Goal: Task Accomplishment & Management: Complete application form

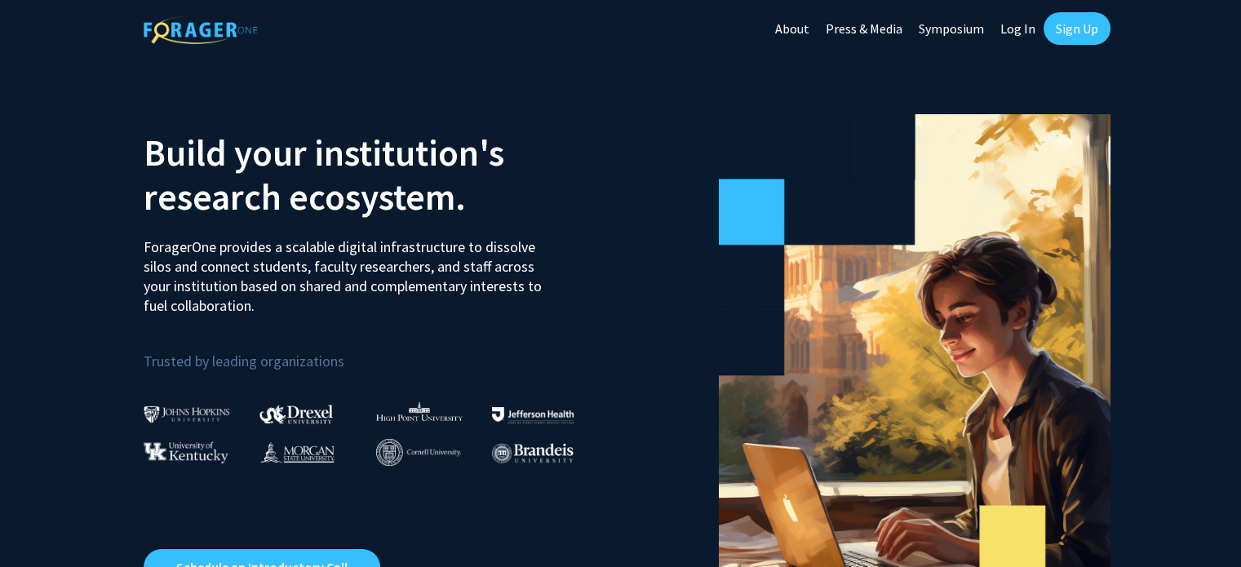
click at [1064, 27] on link "Sign Up" at bounding box center [1076, 28] width 67 height 33
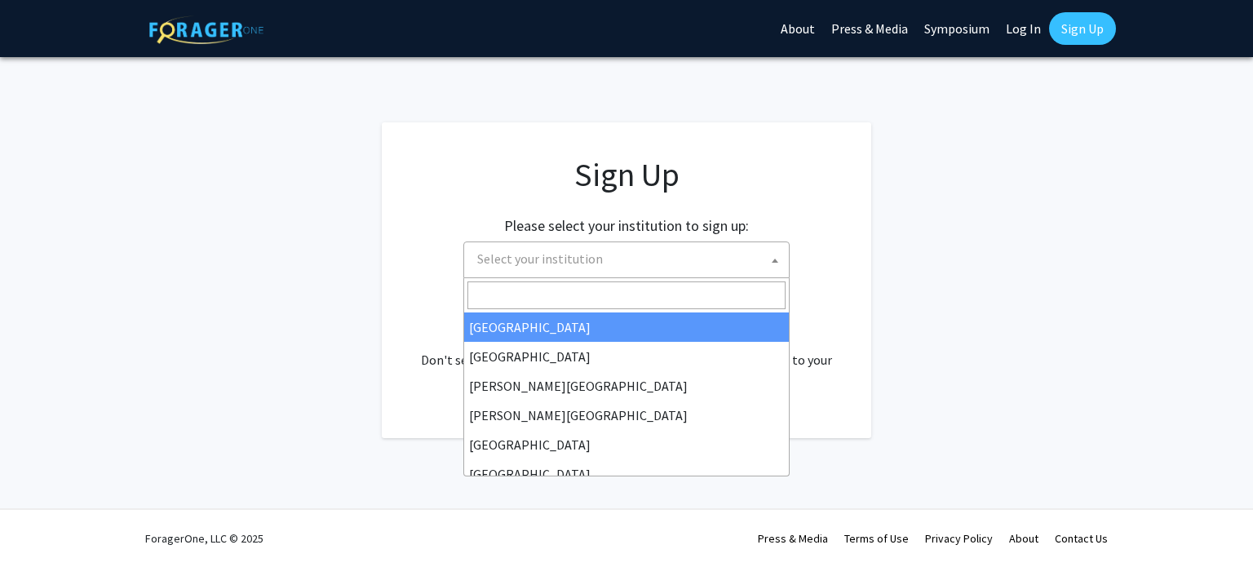
click at [617, 256] on span "Select your institution" at bounding box center [630, 258] width 318 height 33
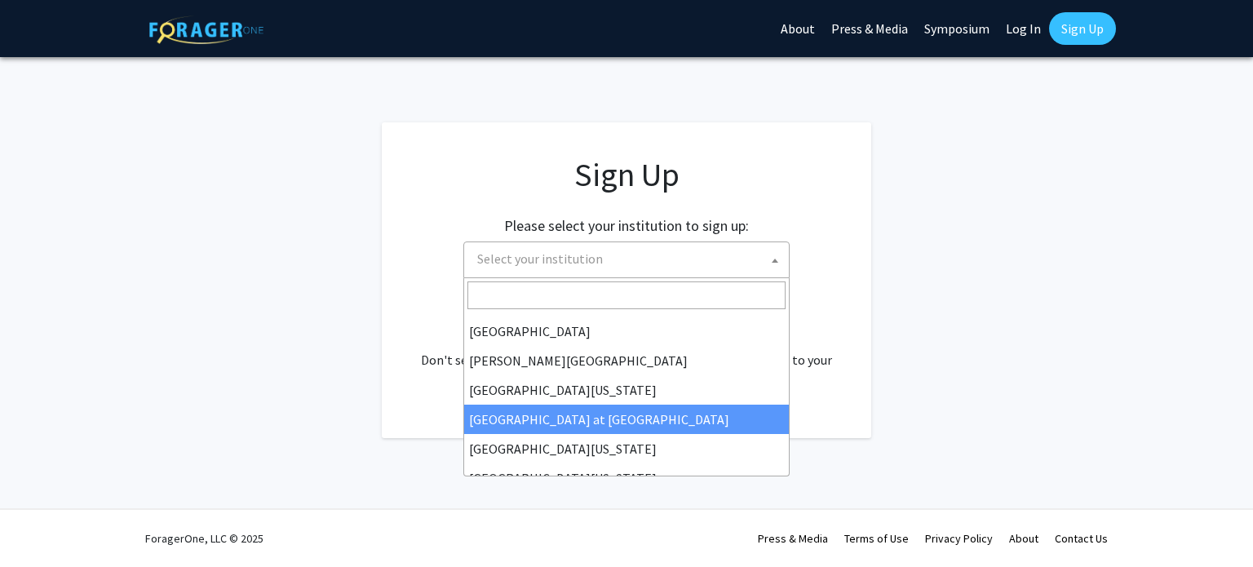
scroll to position [571, 0]
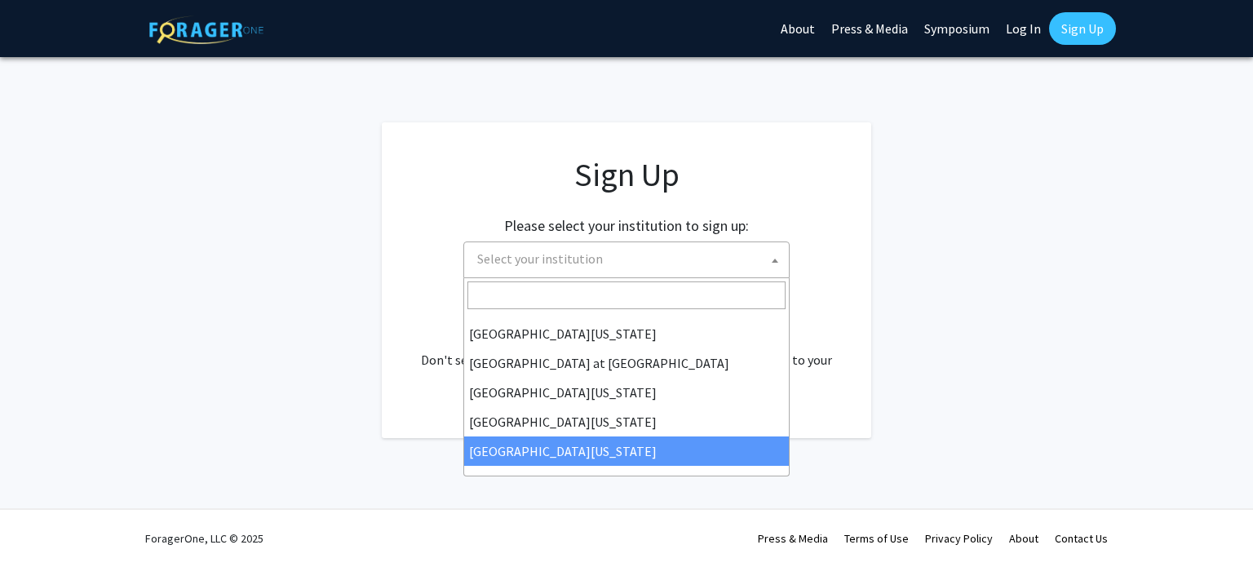
select select "33"
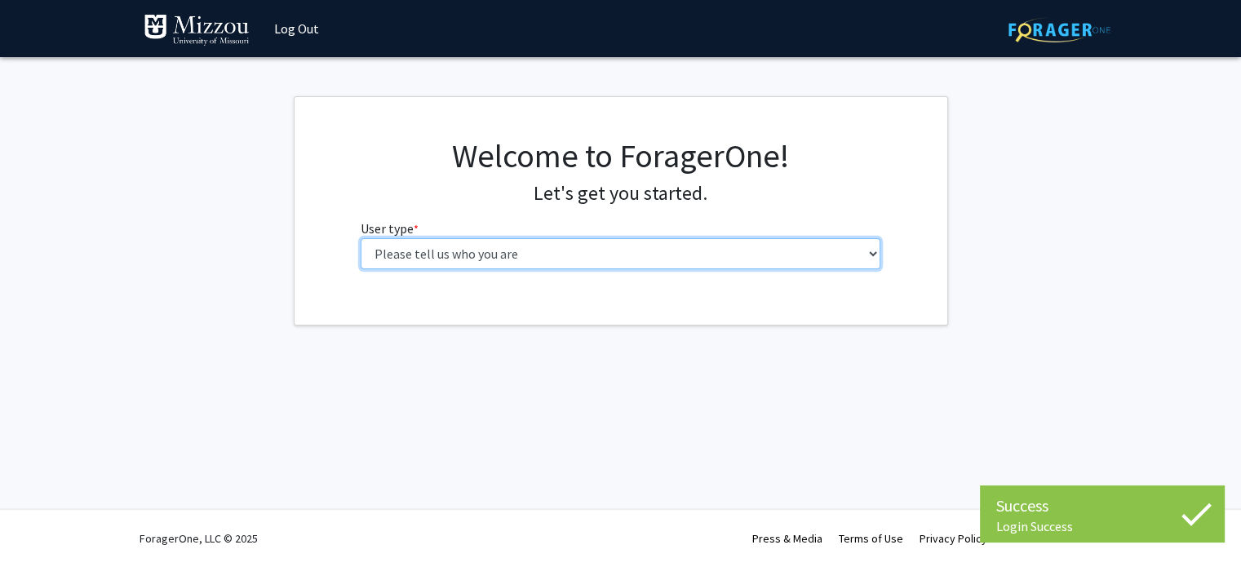
click at [732, 253] on select "Please tell us who you are Undergraduate Student Master's Student Doctoral Cand…" at bounding box center [621, 253] width 520 height 31
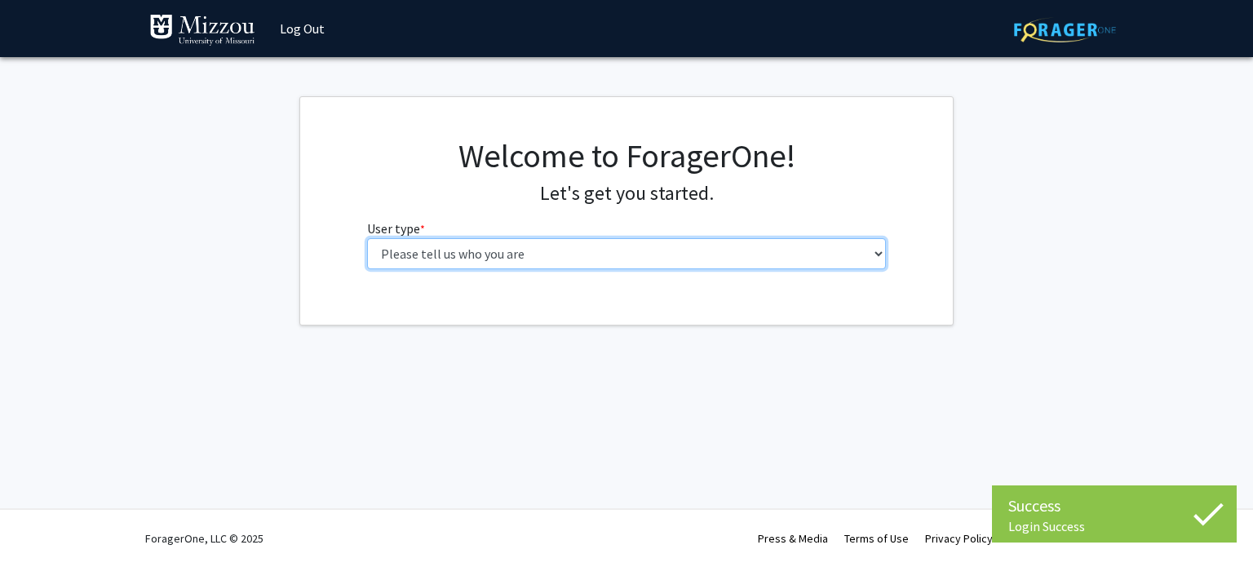
select select "1: undergrad"
click at [367, 238] on select "Please tell us who you are Undergraduate Student Master's Student Doctoral Cand…" at bounding box center [627, 253] width 520 height 31
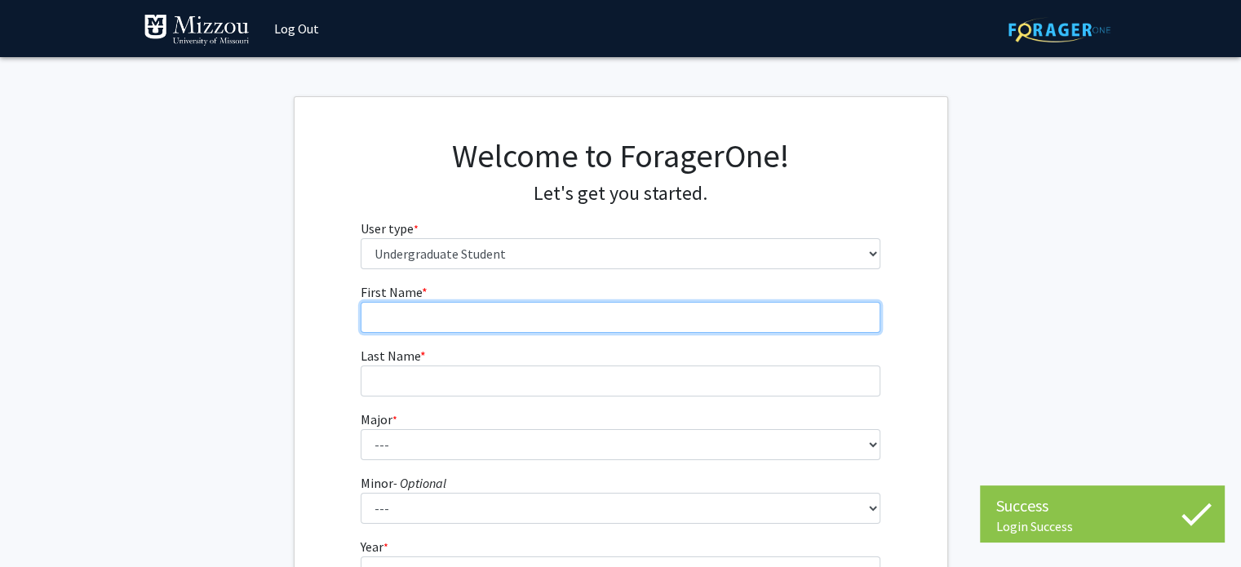
click at [704, 324] on input "First Name * required" at bounding box center [621, 317] width 520 height 31
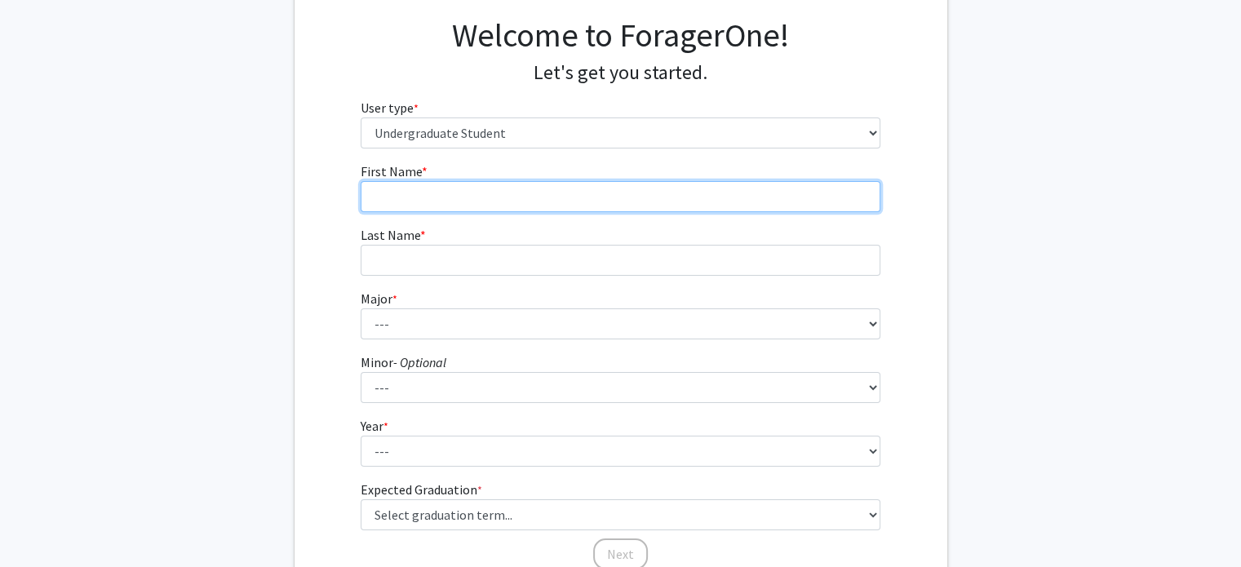
scroll to position [115, 0]
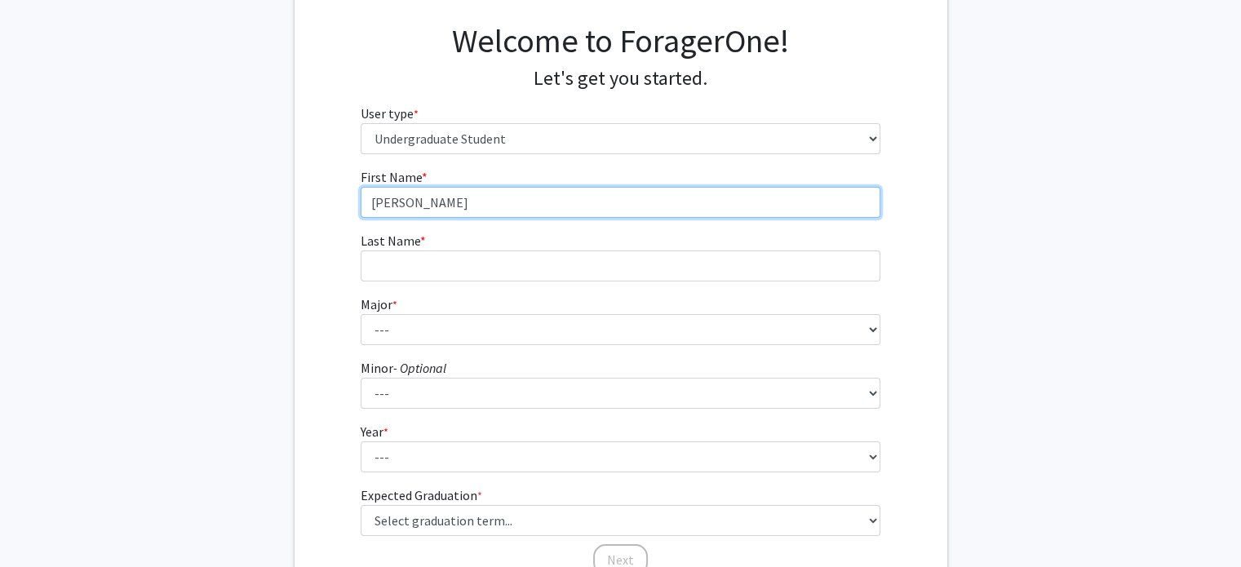
type input "[PERSON_NAME]"
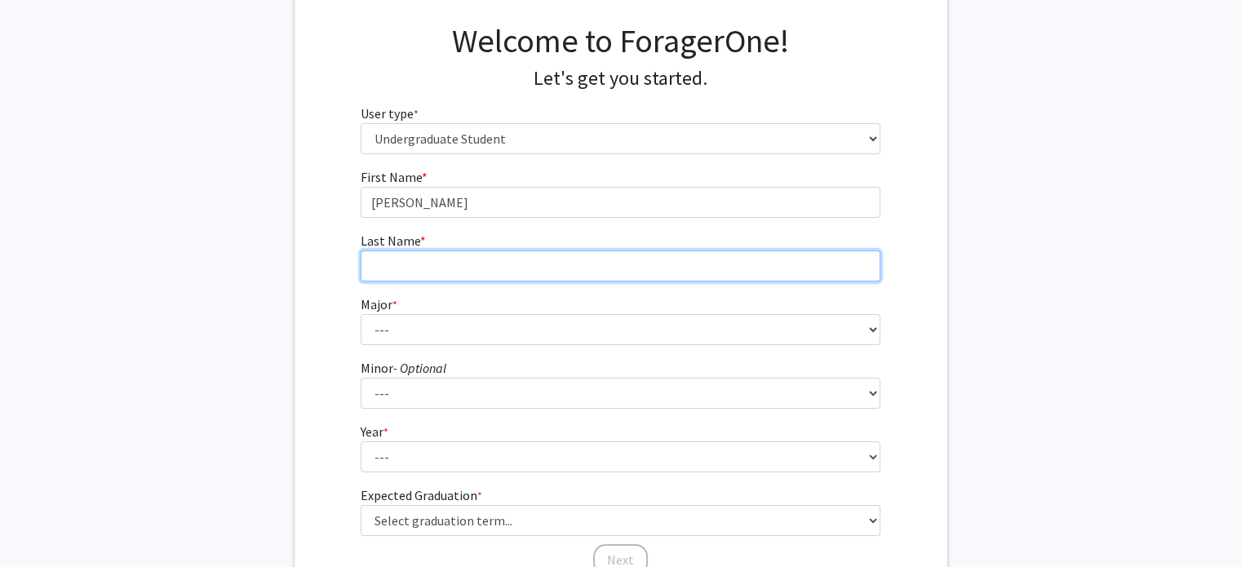
click at [571, 268] on input "Last Name * required" at bounding box center [621, 265] width 520 height 31
type input "[PERSON_NAME]"
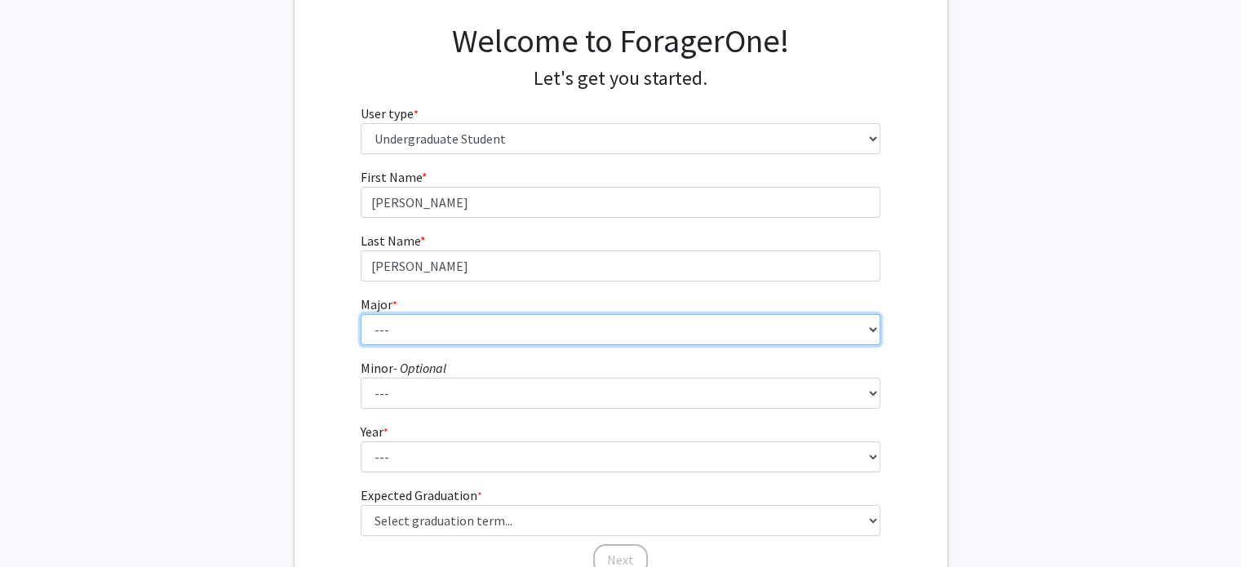
click at [544, 332] on select "--- Agribusiness Management Agricultural Education Agricultural Education: Comm…" at bounding box center [621, 329] width 520 height 31
click at [361, 314] on select "--- Agribusiness Management Agricultural Education Agricultural Education: Comm…" at bounding box center [621, 329] width 520 height 31
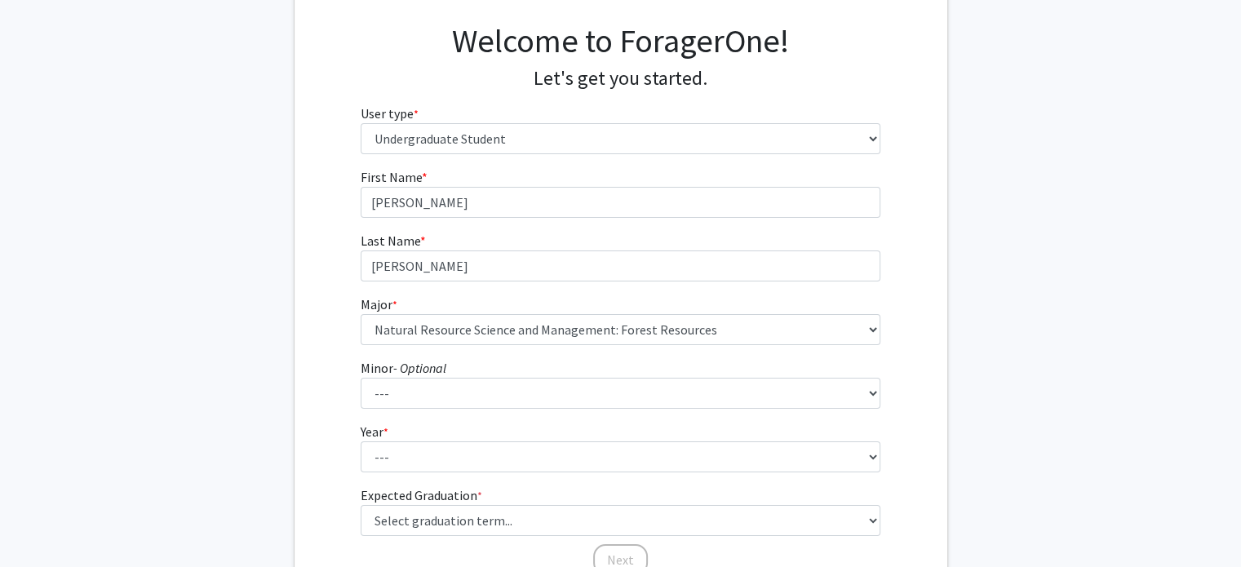
click at [591, 309] on fg-select "Major * required --- Agribusiness Management Agricultural Education Agricultura…" at bounding box center [621, 320] width 520 height 51
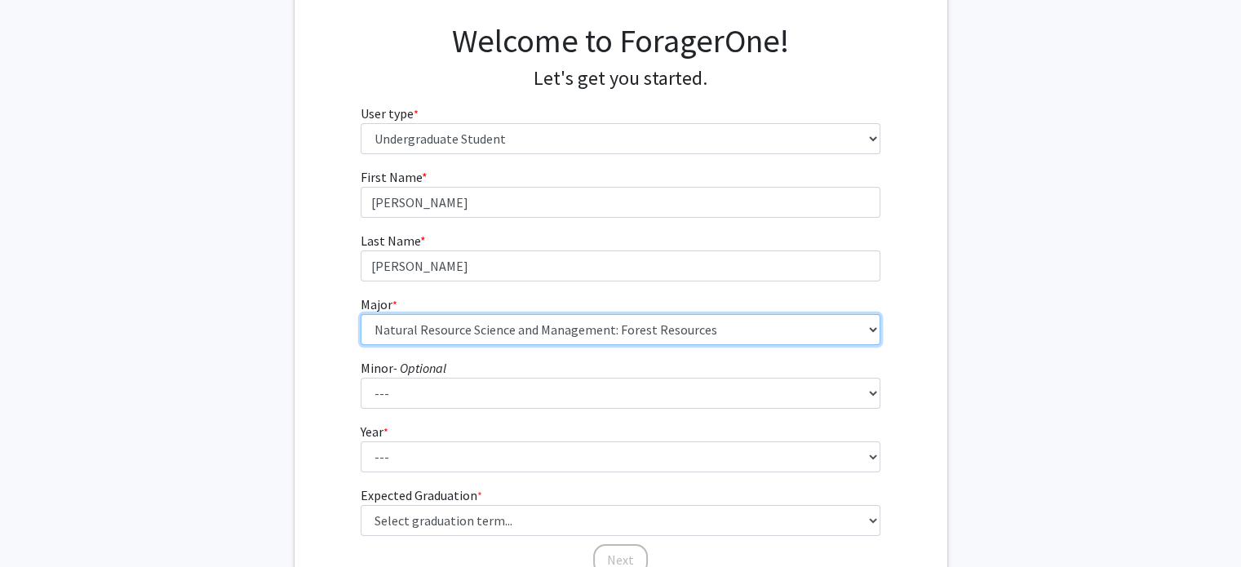
click at [592, 316] on select "--- Agribusiness Management Agricultural Education Agricultural Education: Comm…" at bounding box center [621, 329] width 520 height 31
select select "106: 2599"
click at [361, 314] on select "--- Agribusiness Management Agricultural Education Agricultural Education: Comm…" at bounding box center [621, 329] width 520 height 31
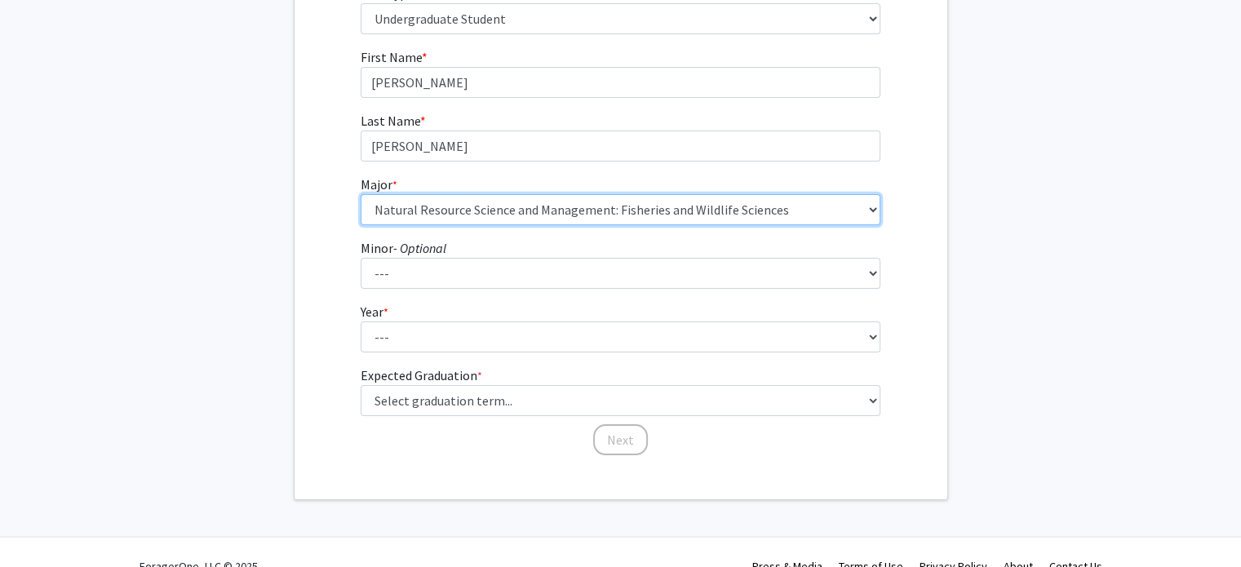
scroll to position [236, 0]
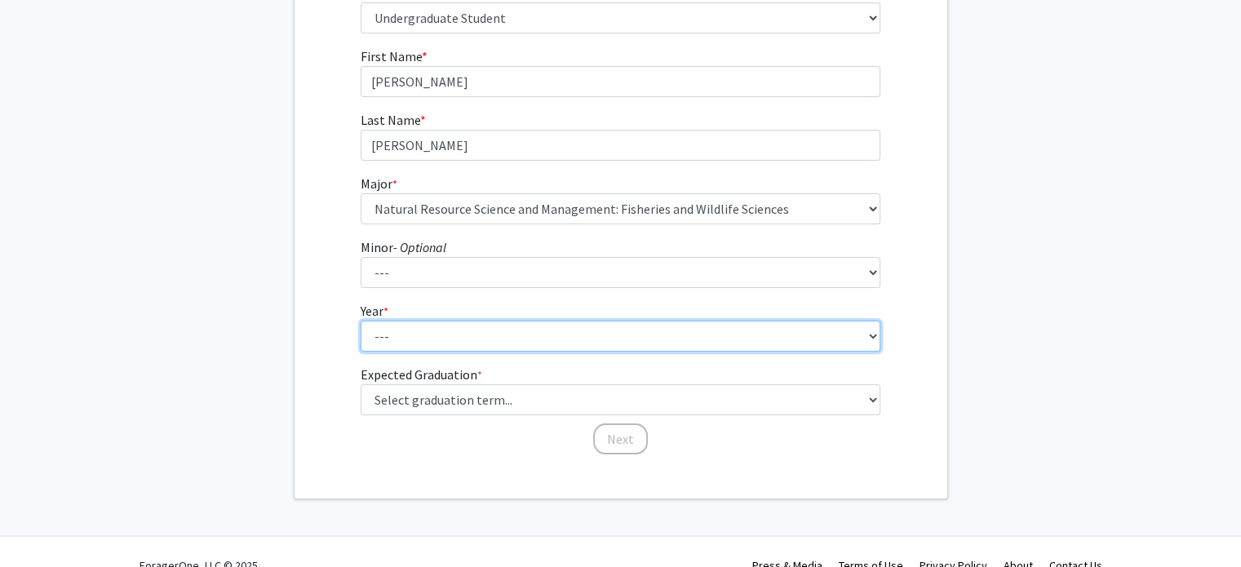
click at [692, 329] on select "--- First-year Sophomore Junior Senior Postbaccalaureate Certificate" at bounding box center [621, 336] width 520 height 31
select select "3: junior"
click at [361, 321] on select "--- First-year Sophomore Junior Senior Postbaccalaureate Certificate" at bounding box center [621, 336] width 520 height 31
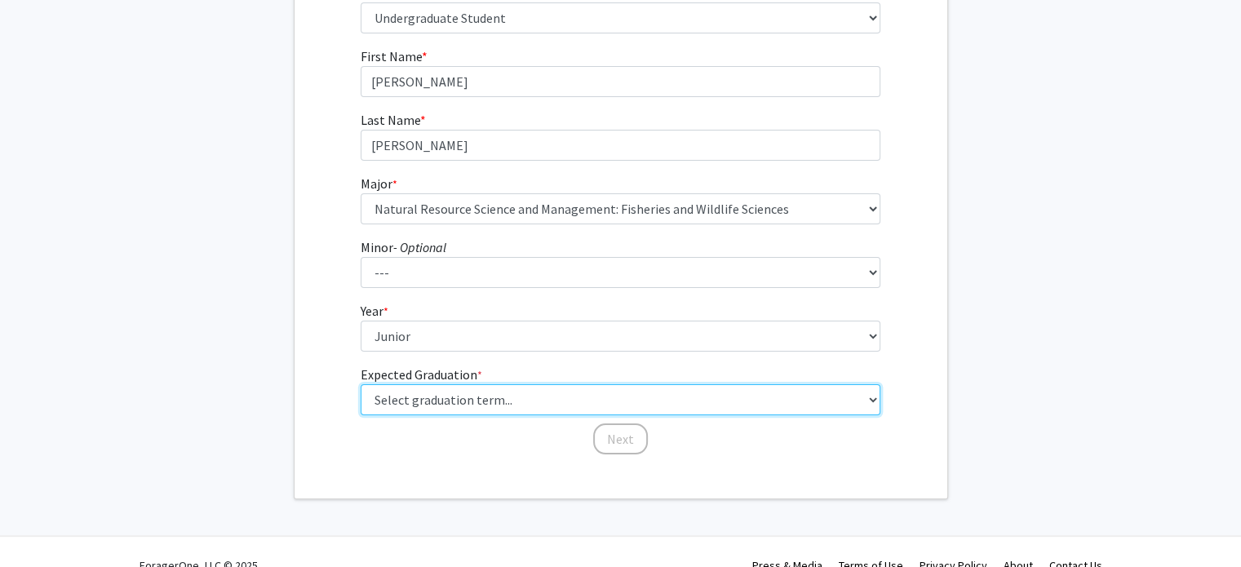
click at [617, 401] on select "Select graduation term... Spring 2025 Summer 2025 Fall 2025 Winter 2025 Spring …" at bounding box center [621, 399] width 520 height 31
click at [361, 384] on select "Select graduation term... Spring 2025 Summer 2025 Fall 2025 Winter 2025 Spring …" at bounding box center [621, 399] width 520 height 31
click at [742, 401] on select "Select graduation term... Spring 2025 Summer 2025 Fall 2025 Winter 2025 Spring …" at bounding box center [621, 399] width 520 height 31
select select "8: winter_2026"
click at [361, 384] on select "Select graduation term... Spring 2025 Summer 2025 Fall 2025 Winter 2025 Spring …" at bounding box center [621, 399] width 520 height 31
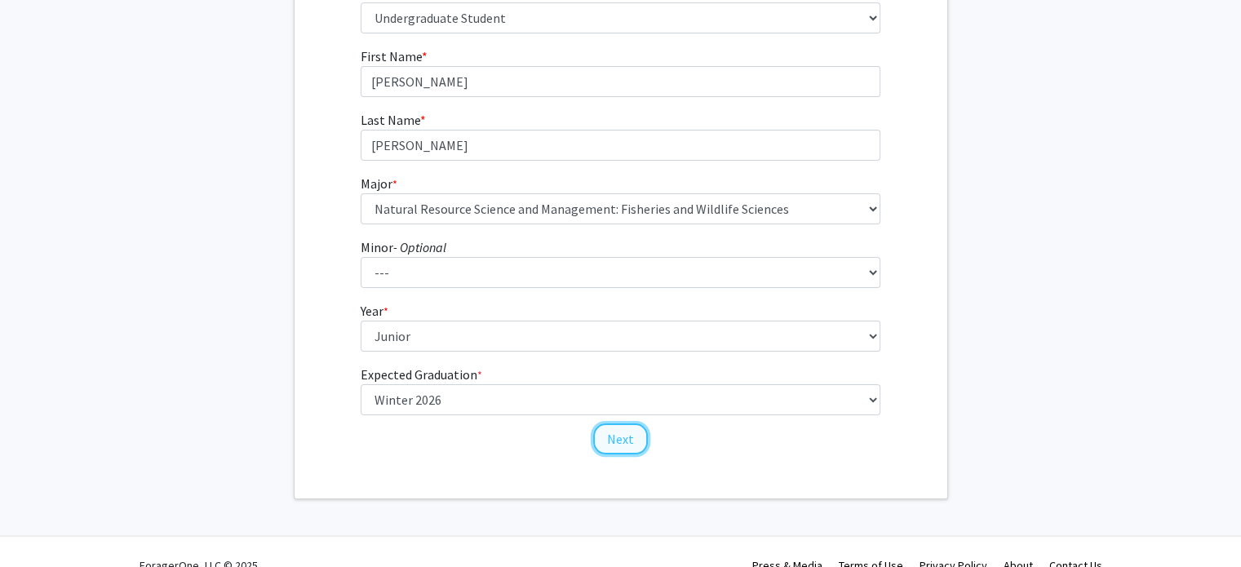
click at [636, 436] on button "Next" at bounding box center [620, 438] width 55 height 31
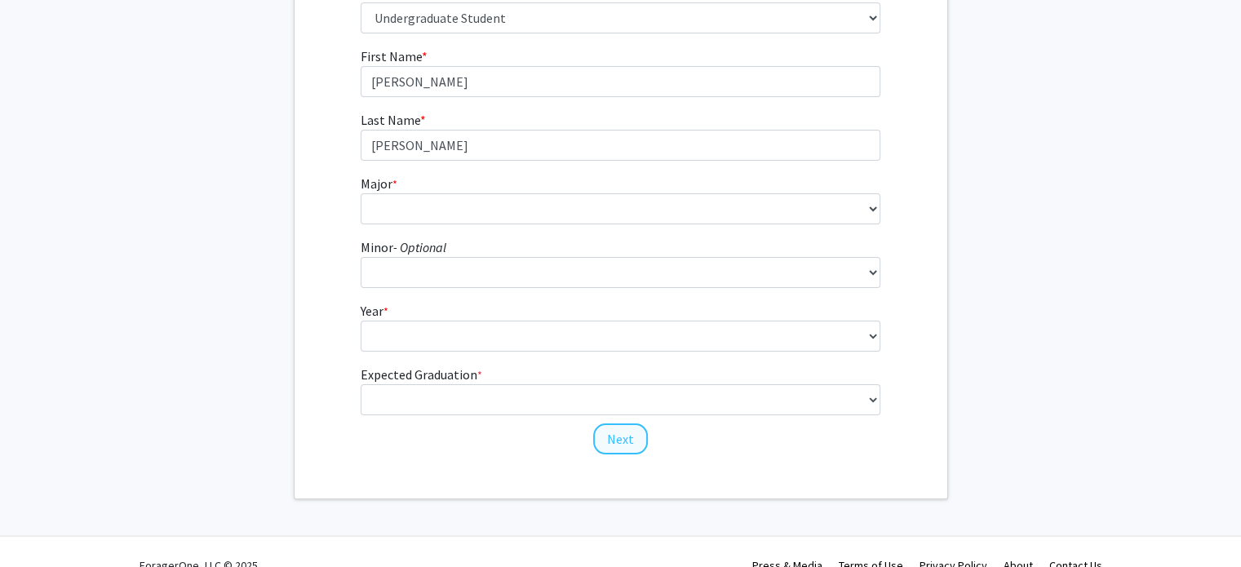
scroll to position [0, 0]
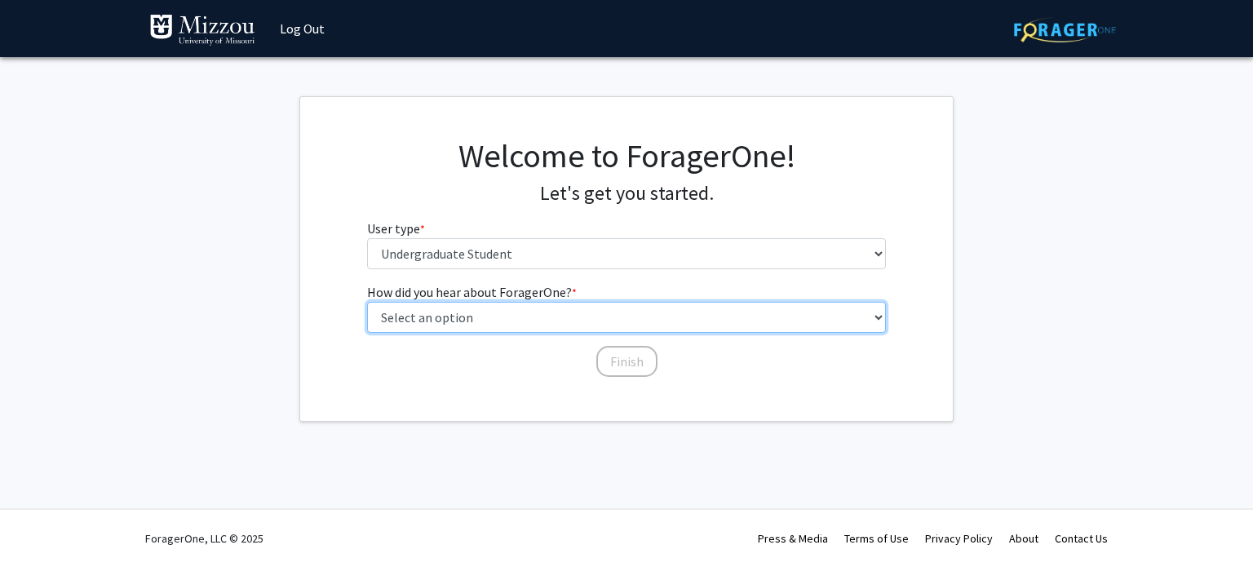
click at [684, 326] on select "Select an option Peer/student recommendation Faculty/staff recommendation Unive…" at bounding box center [627, 317] width 520 height 31
select select "2: faculty_recommendation"
click at [367, 302] on select "Select an option Peer/student recommendation Faculty/staff recommendation Unive…" at bounding box center [627, 317] width 520 height 31
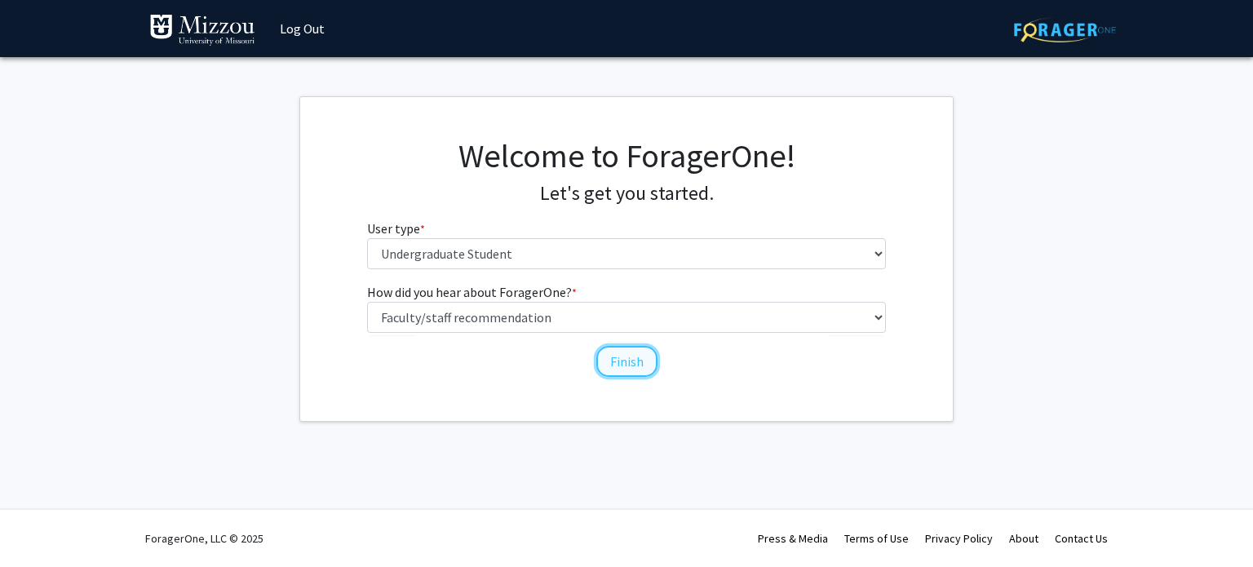
click at [636, 366] on button "Finish" at bounding box center [626, 361] width 61 height 31
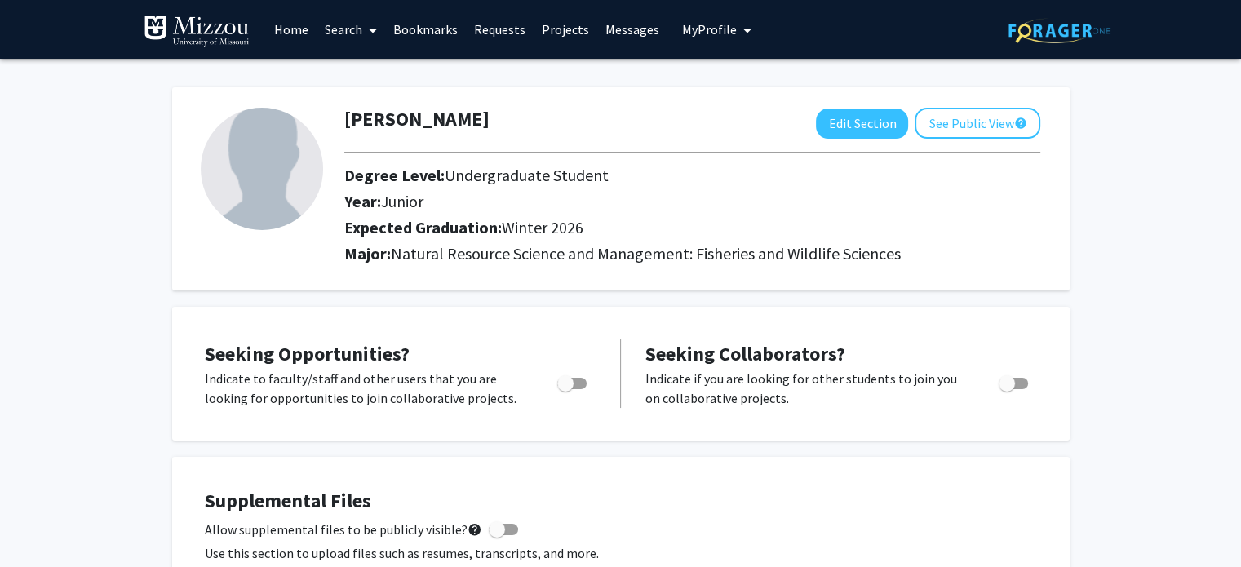
click at [298, 35] on link "Home" at bounding box center [291, 29] width 51 height 57
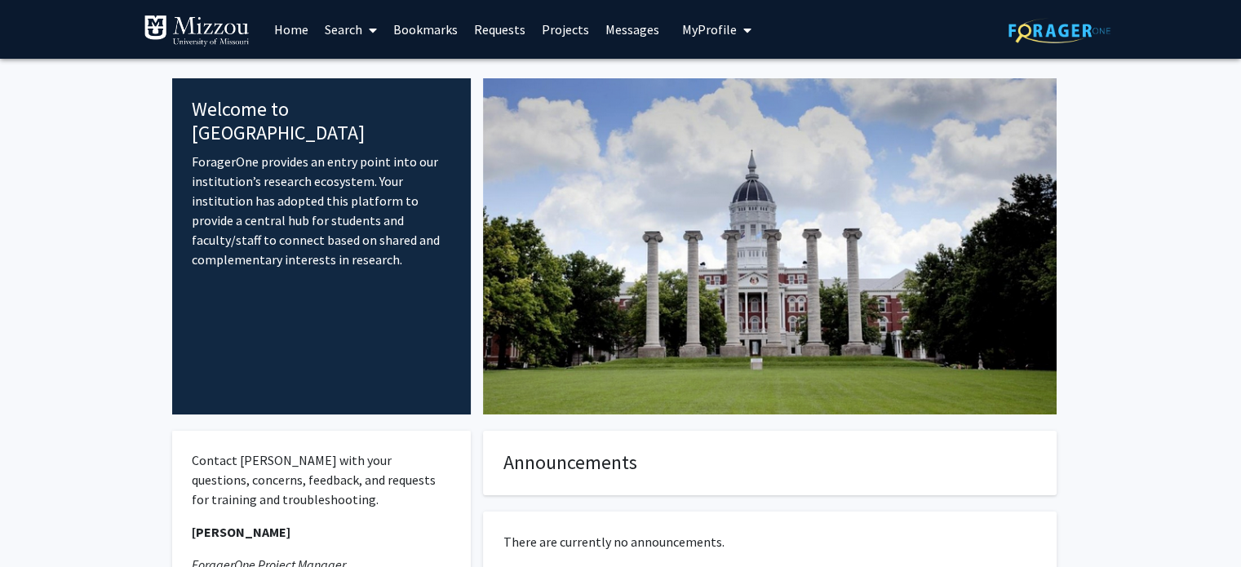
click at [100, 349] on fg-internal-home-page "Welcome to ForagerOne ForagerOne provides an entry point into our institution’s…" at bounding box center [620, 431] width 1241 height 744
click at [379, 29] on link "Search" at bounding box center [351, 29] width 69 height 57
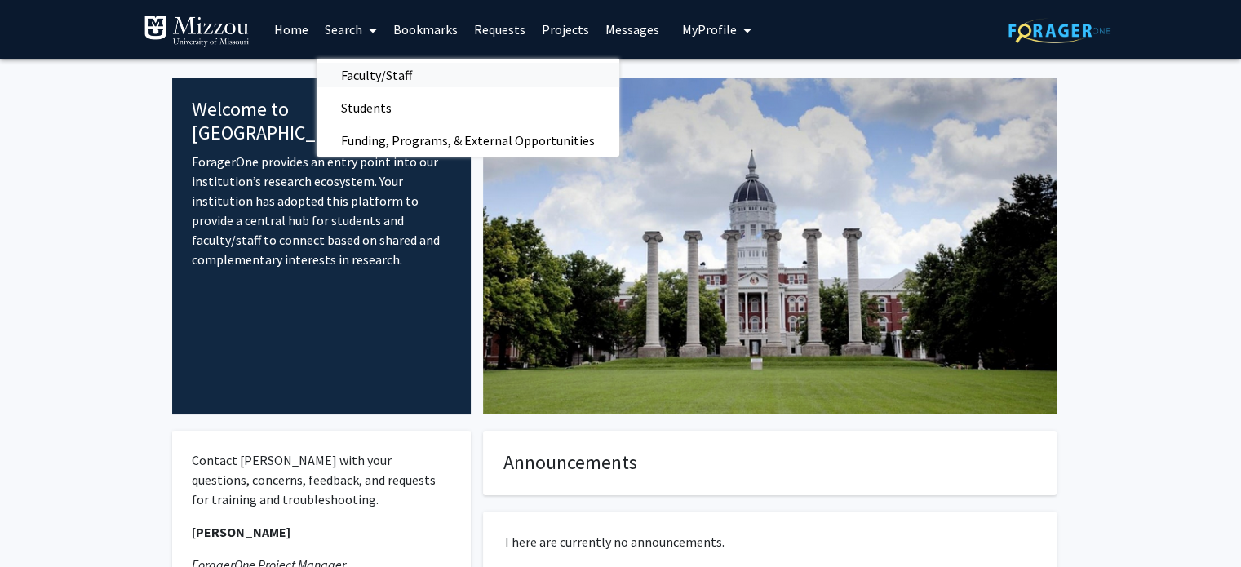
click at [379, 80] on span "Faculty/Staff" at bounding box center [377, 75] width 120 height 33
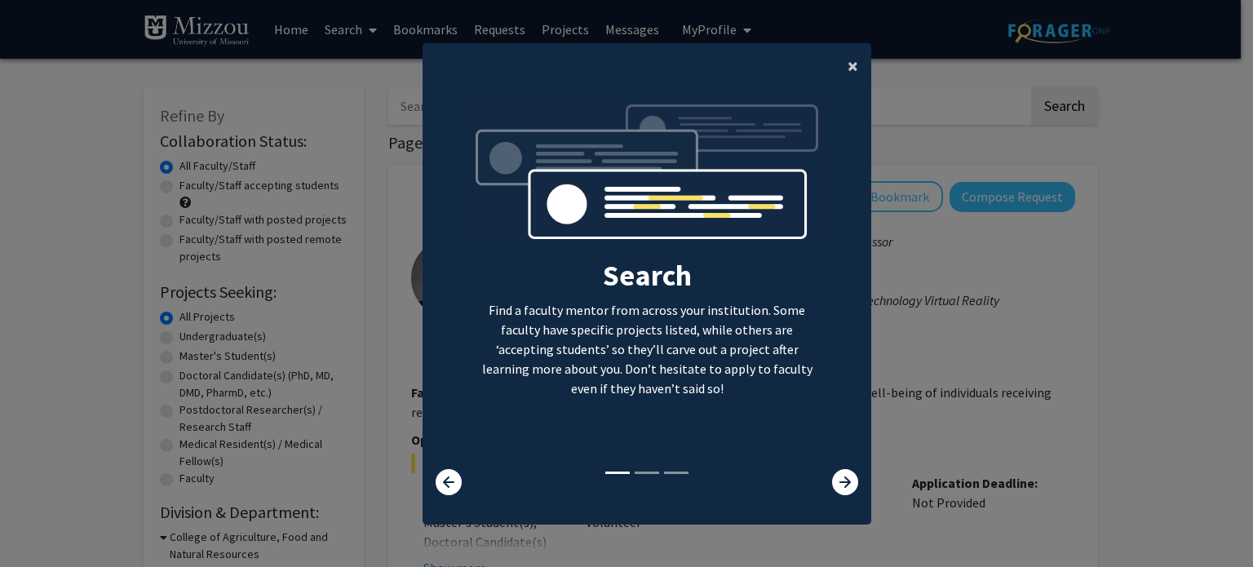
click at [852, 71] on button "×" at bounding box center [853, 66] width 37 height 46
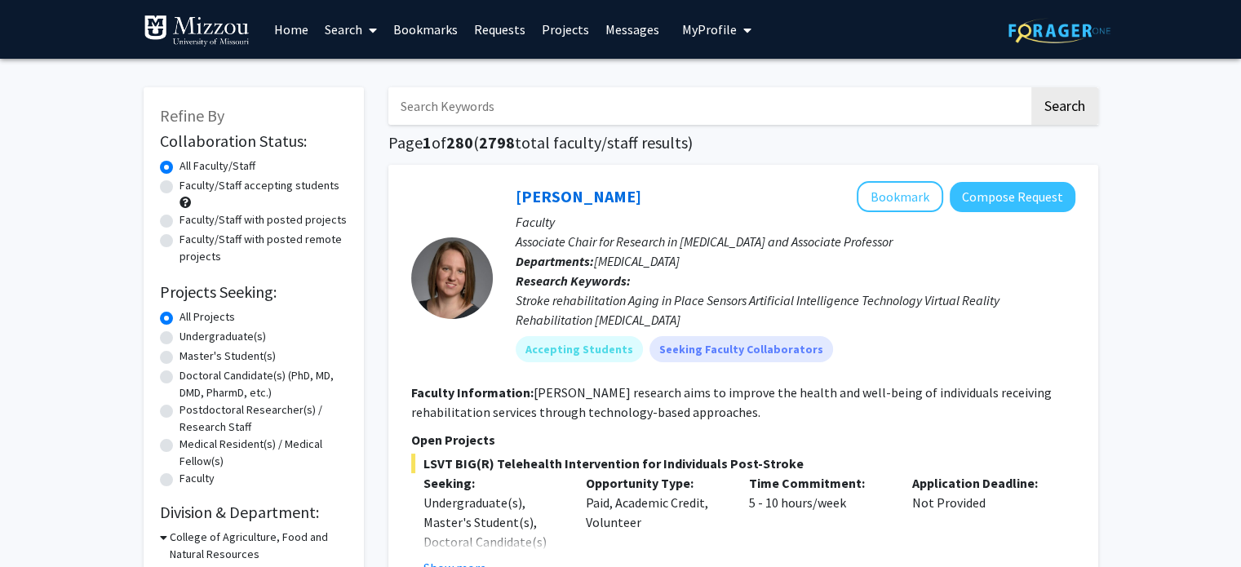
click at [372, 30] on icon at bounding box center [373, 30] width 8 height 13
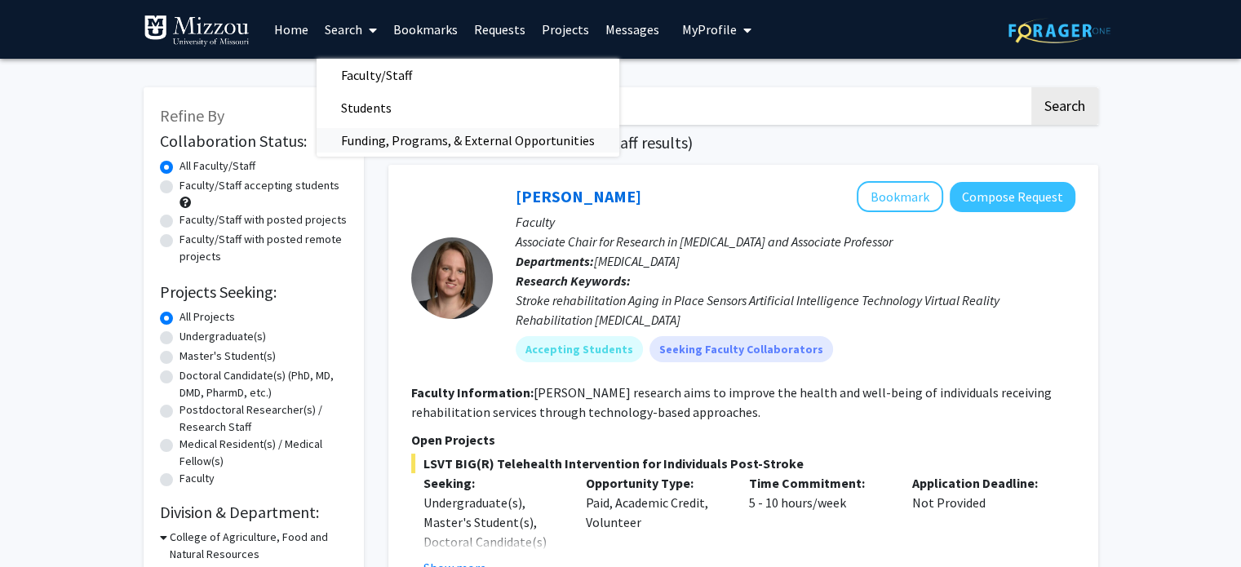
click at [408, 142] on span "Funding, Programs, & External Opportunities" at bounding box center [468, 140] width 303 height 33
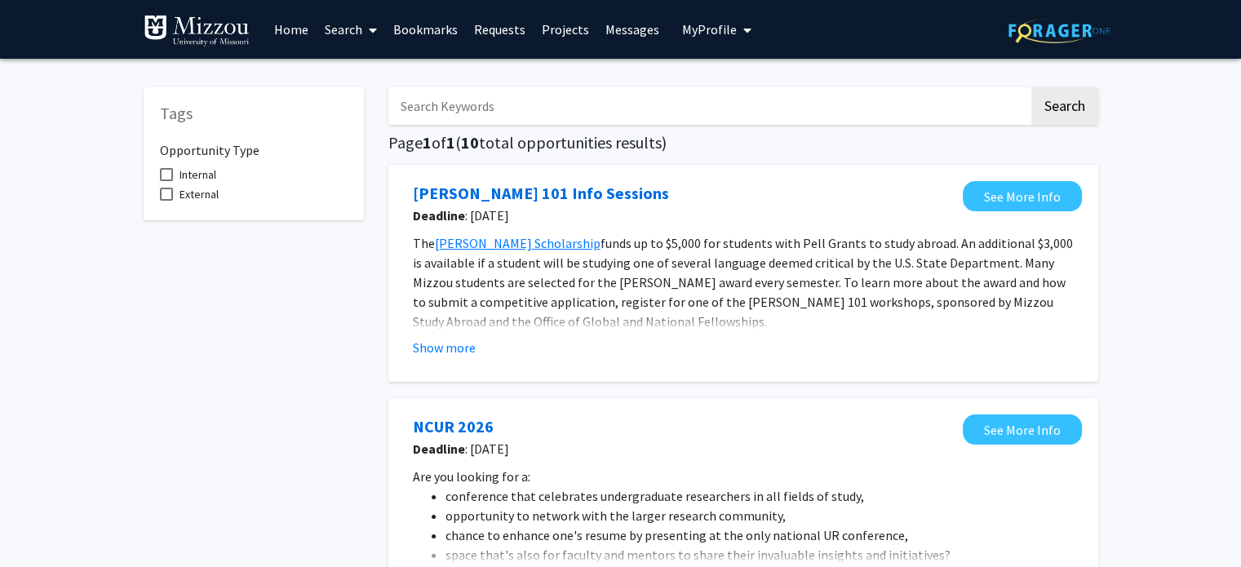
click at [376, 28] on icon at bounding box center [373, 30] width 8 height 13
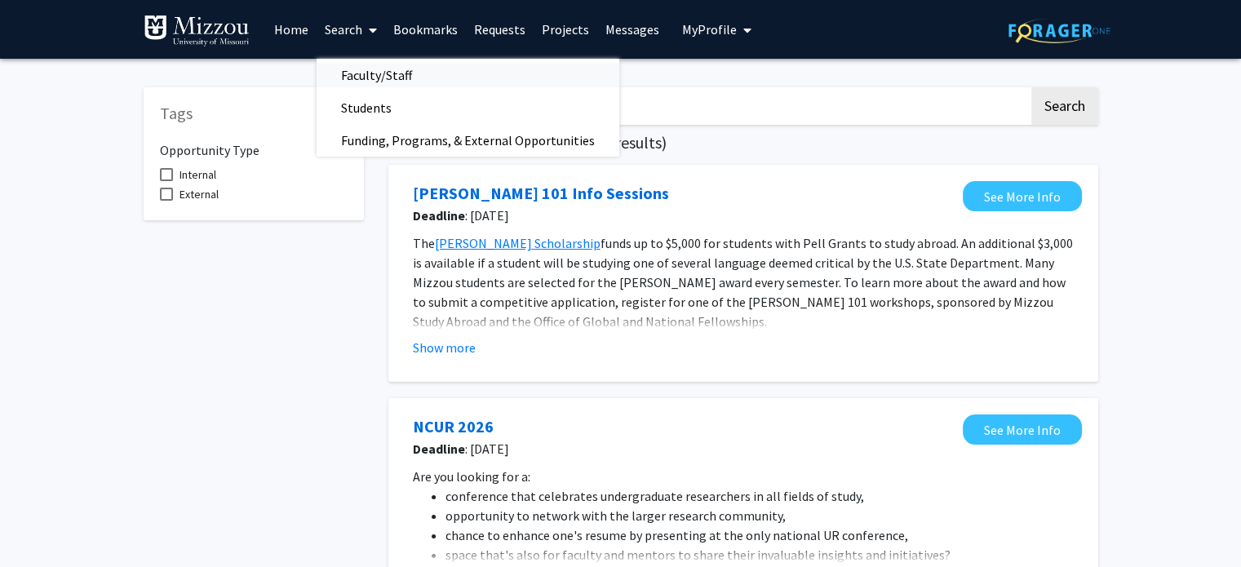
click at [386, 80] on span "Faculty/Staff" at bounding box center [377, 75] width 120 height 33
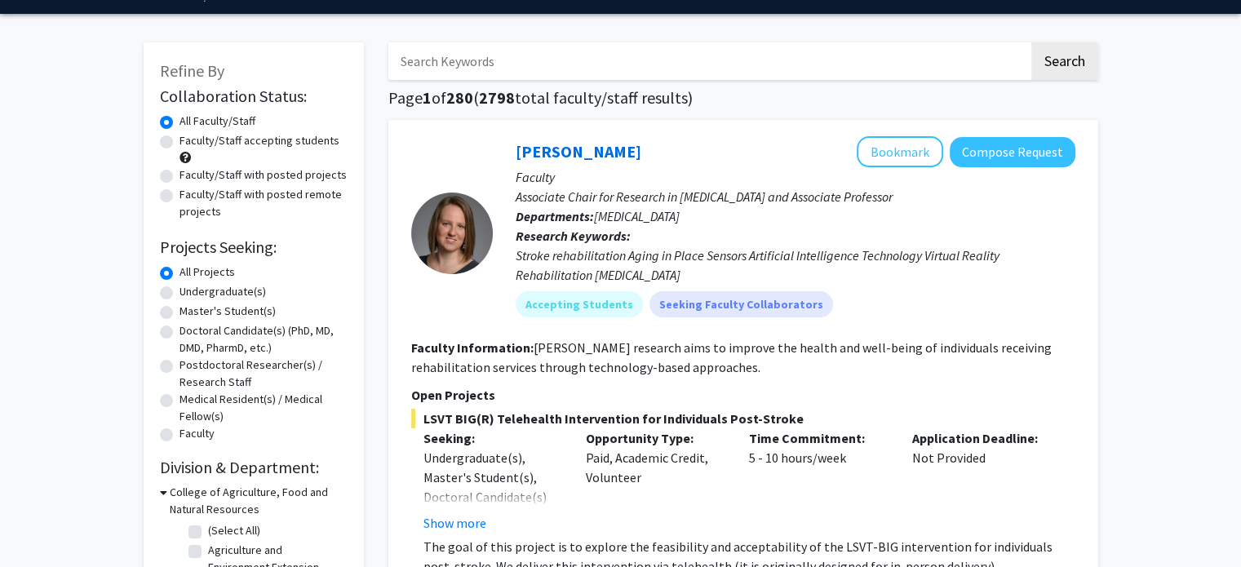
scroll to position [46, 0]
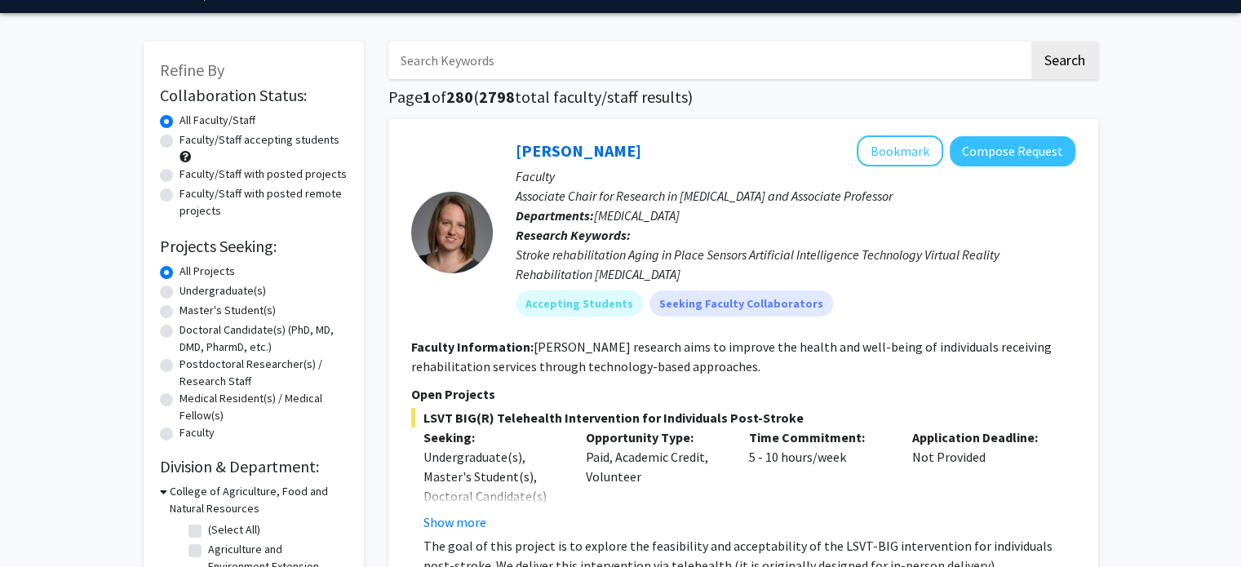
click at [255, 312] on label "Master's Student(s)" at bounding box center [227, 310] width 96 height 17
click at [190, 312] on input "Master's Student(s)" at bounding box center [184, 307] width 11 height 11
radio input "true"
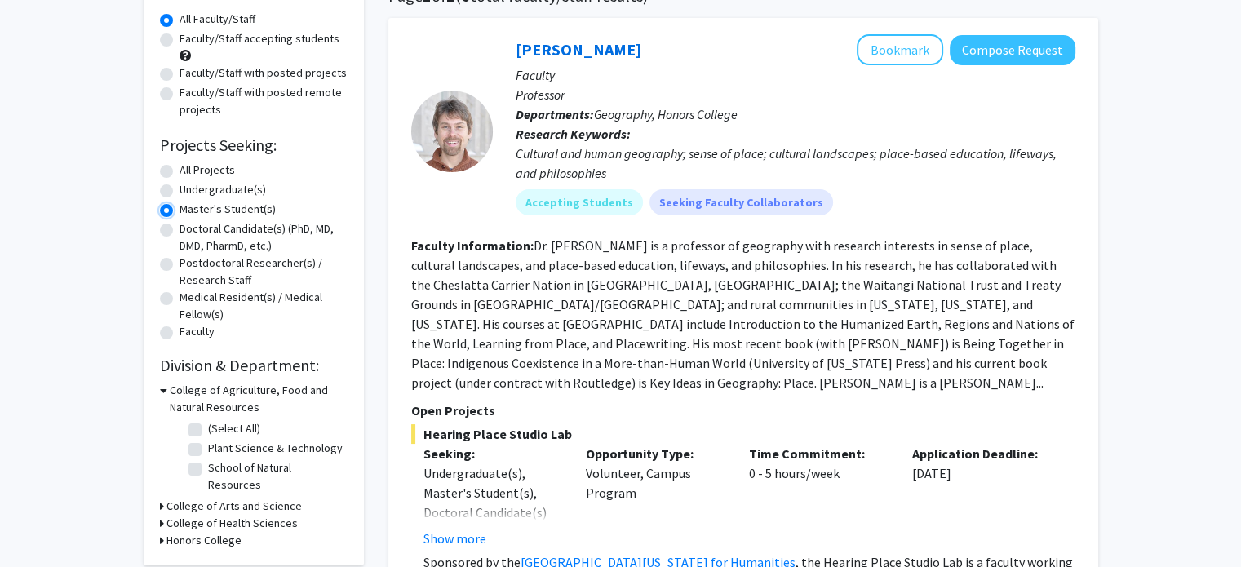
scroll to position [241, 0]
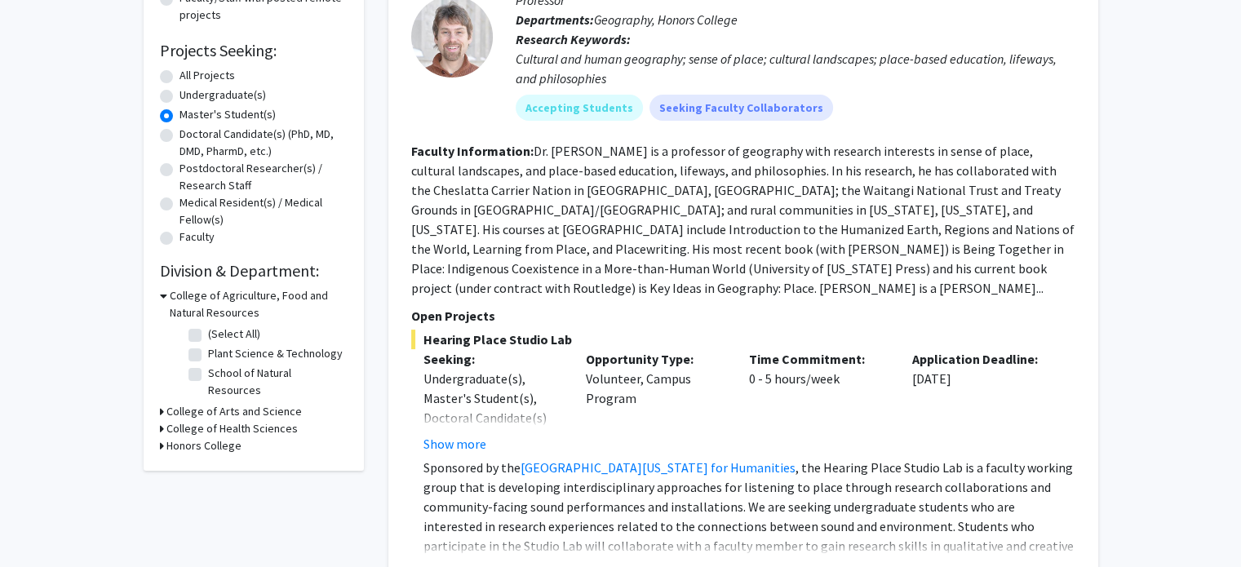
click at [208, 374] on label "School of Natural Resources" at bounding box center [275, 382] width 135 height 34
click at [208, 374] on input "School of Natural Resources" at bounding box center [213, 370] width 11 height 11
checkbox input "true"
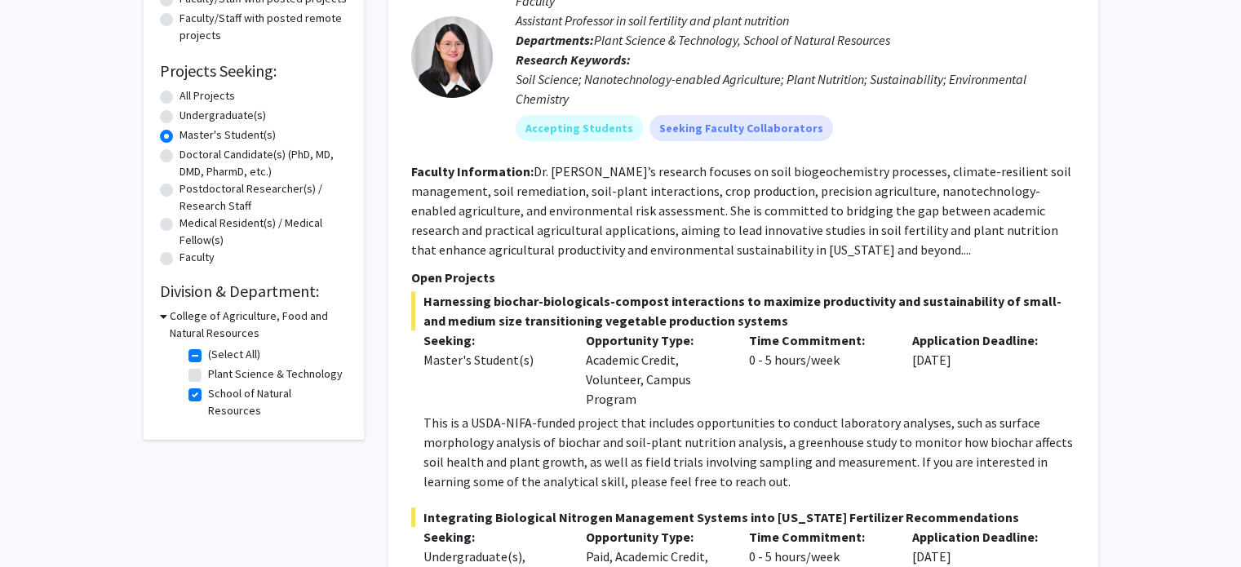
scroll to position [220, 0]
click at [179, 117] on label "Undergraduate(s)" at bounding box center [222, 116] width 86 height 17
click at [179, 117] on input "Undergraduate(s)" at bounding box center [184, 113] width 11 height 11
radio input "true"
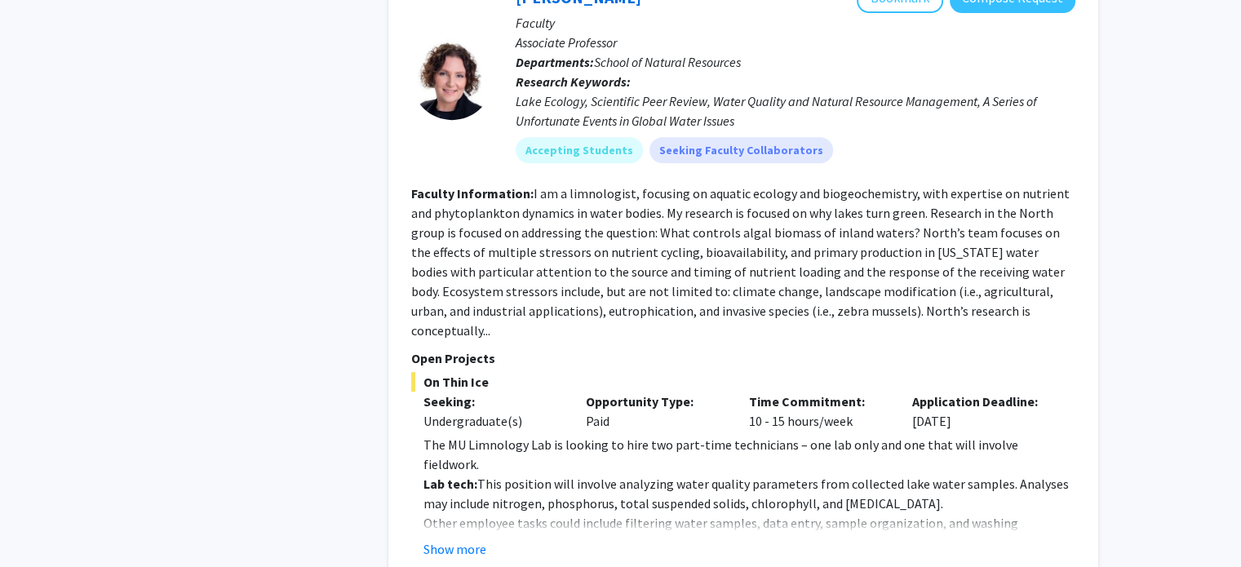
scroll to position [760, 0]
click at [489, 434] on p "The MU Limnology Lab is looking to hire two part-time technicians – one lab onl…" at bounding box center [749, 453] width 652 height 39
copy p "Limnology"
click at [791, 277] on fg-read-more "I am a limnologist, focusing on aquatic ecology and biogeochemistry, with exper…" at bounding box center [740, 260] width 658 height 153
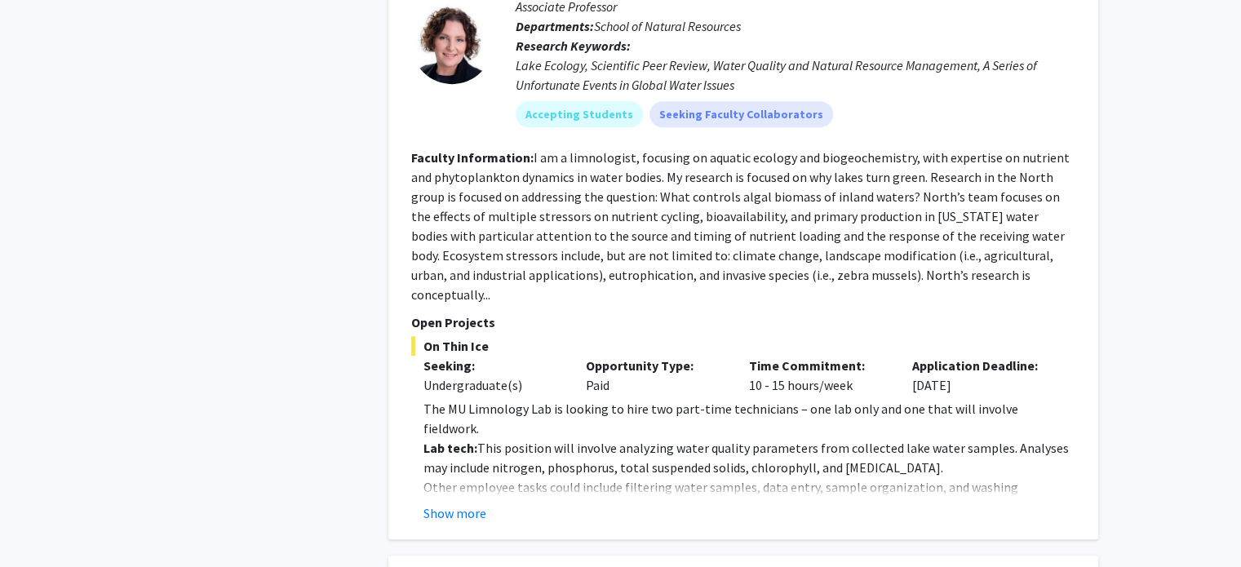
scroll to position [796, 0]
click at [476, 503] on button "Show more" at bounding box center [454, 513] width 63 height 20
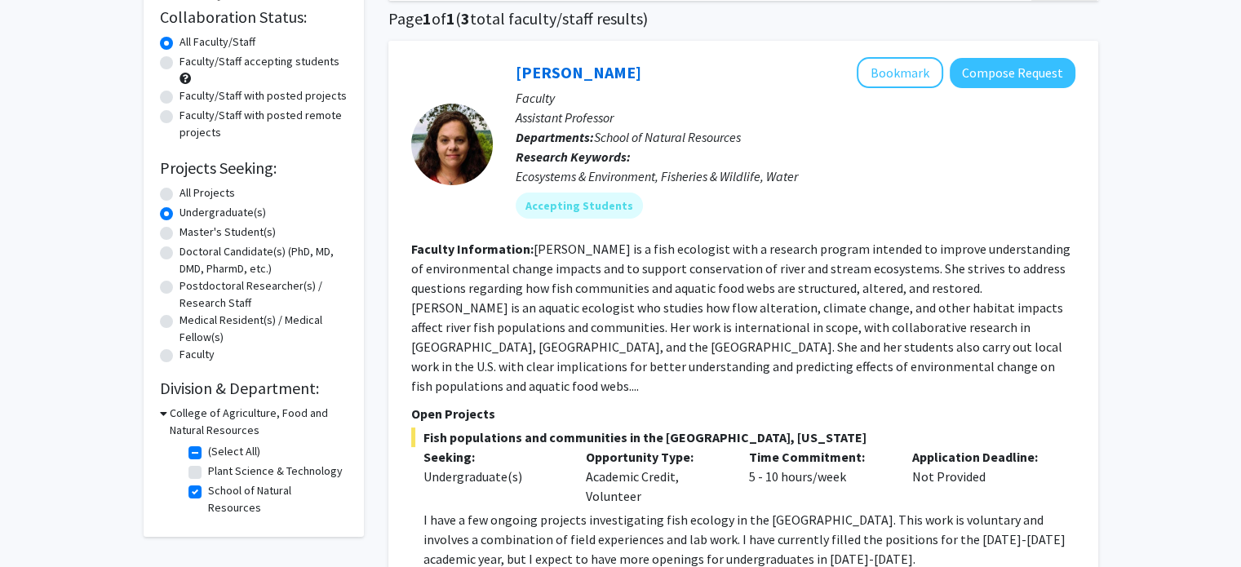
scroll to position [0, 0]
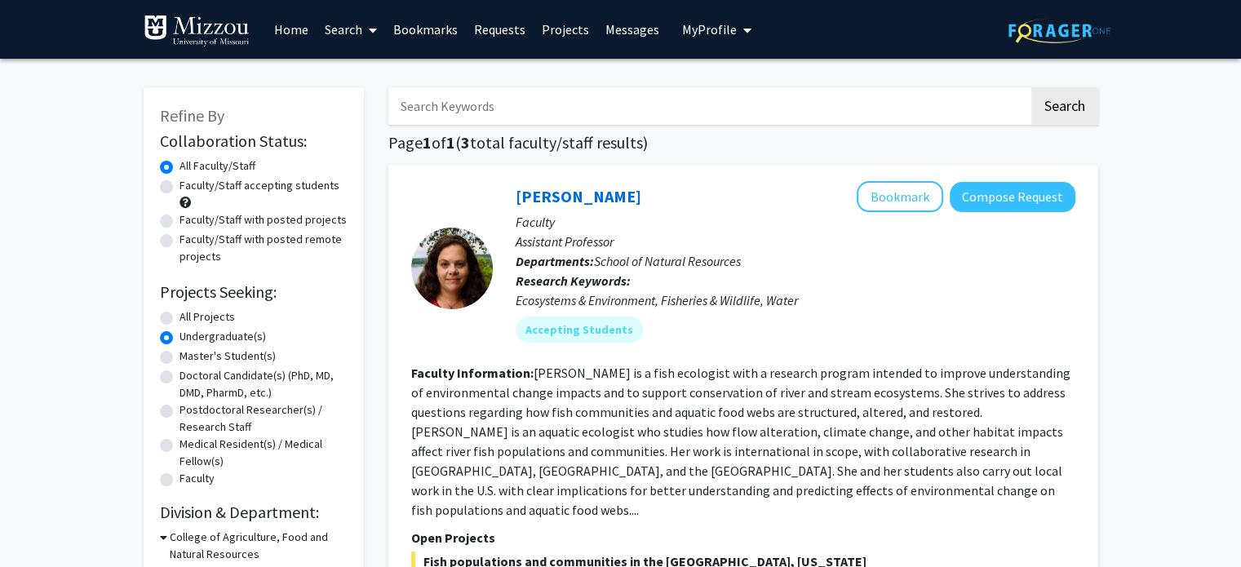
click at [366, 31] on span at bounding box center [369, 30] width 15 height 57
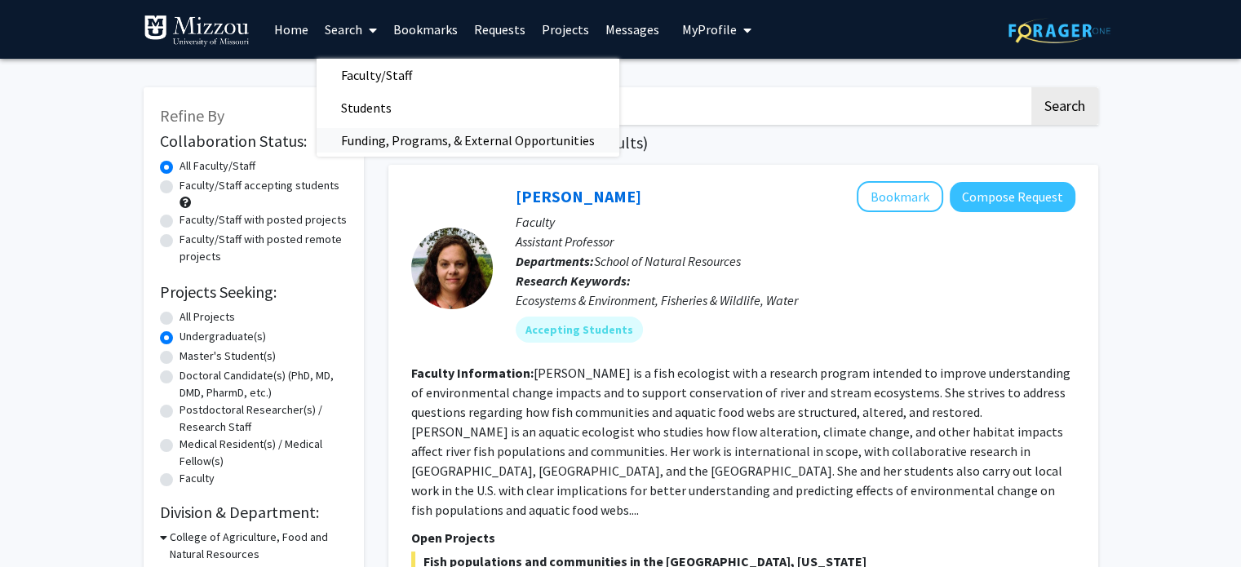
click at [434, 143] on span "Funding, Programs, & External Opportunities" at bounding box center [468, 140] width 303 height 33
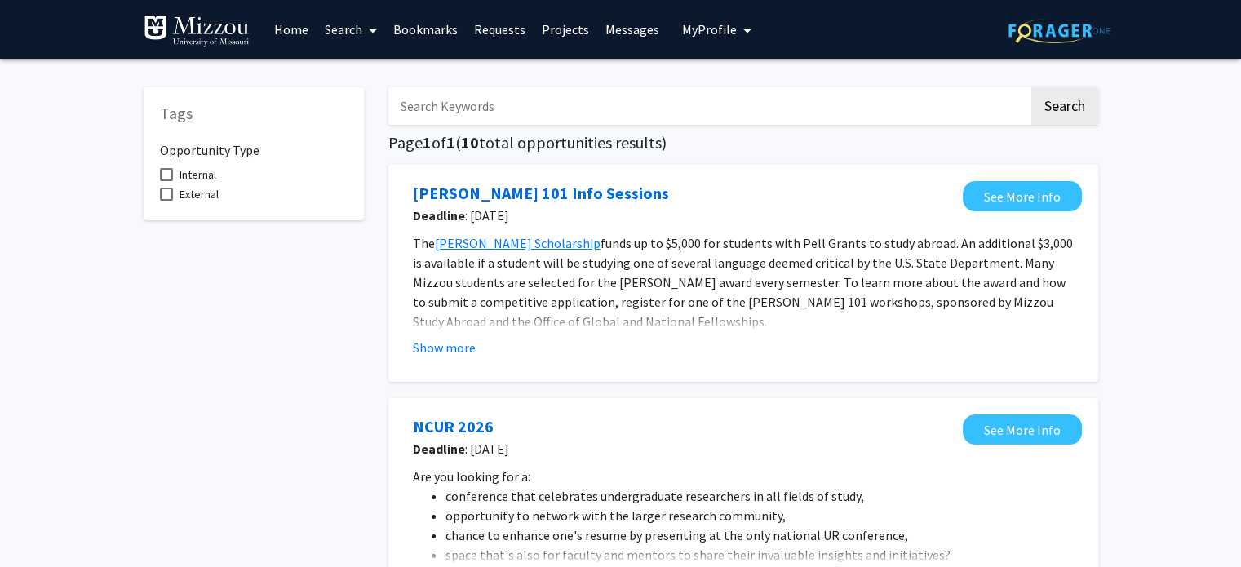
click at [291, 34] on link "Home" at bounding box center [291, 29] width 51 height 57
